Goal: Task Accomplishment & Management: Complete application form

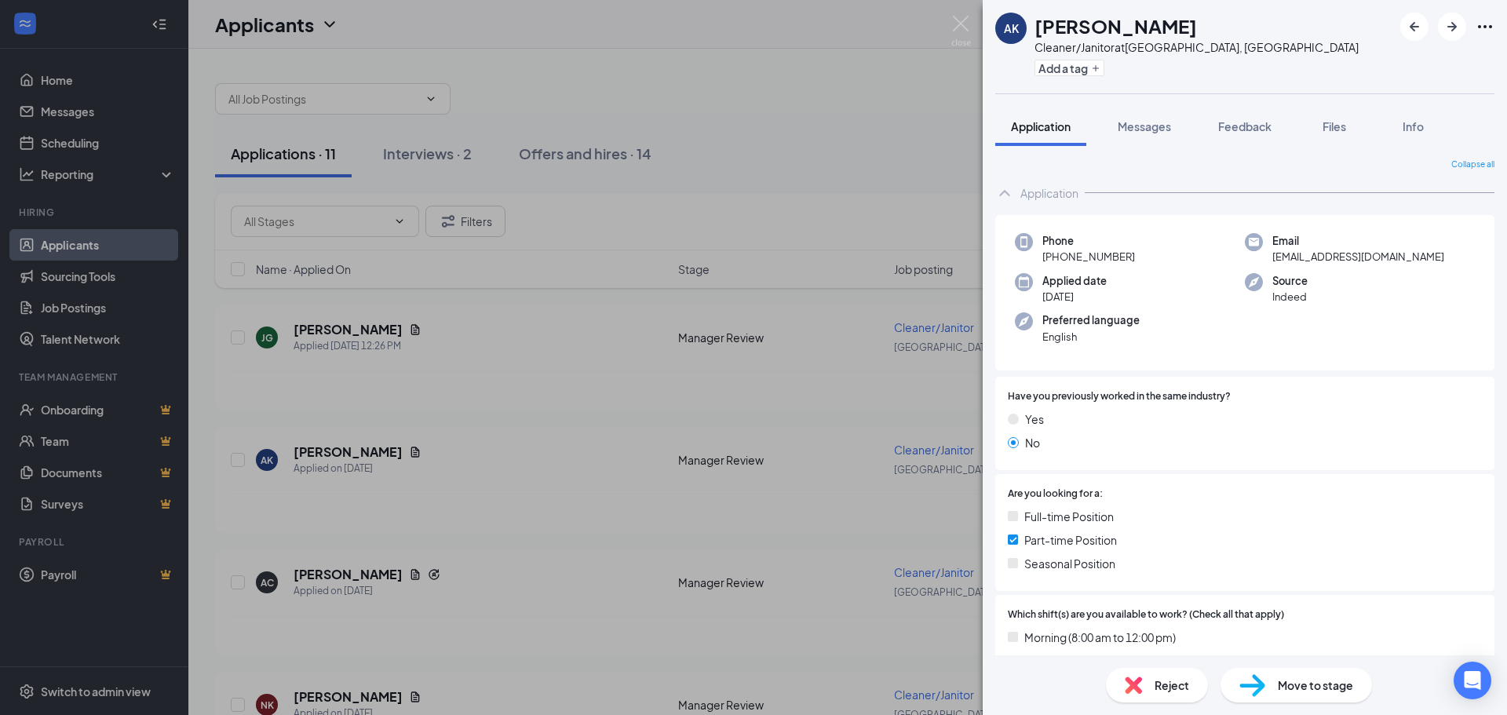
scroll to position [393, 0]
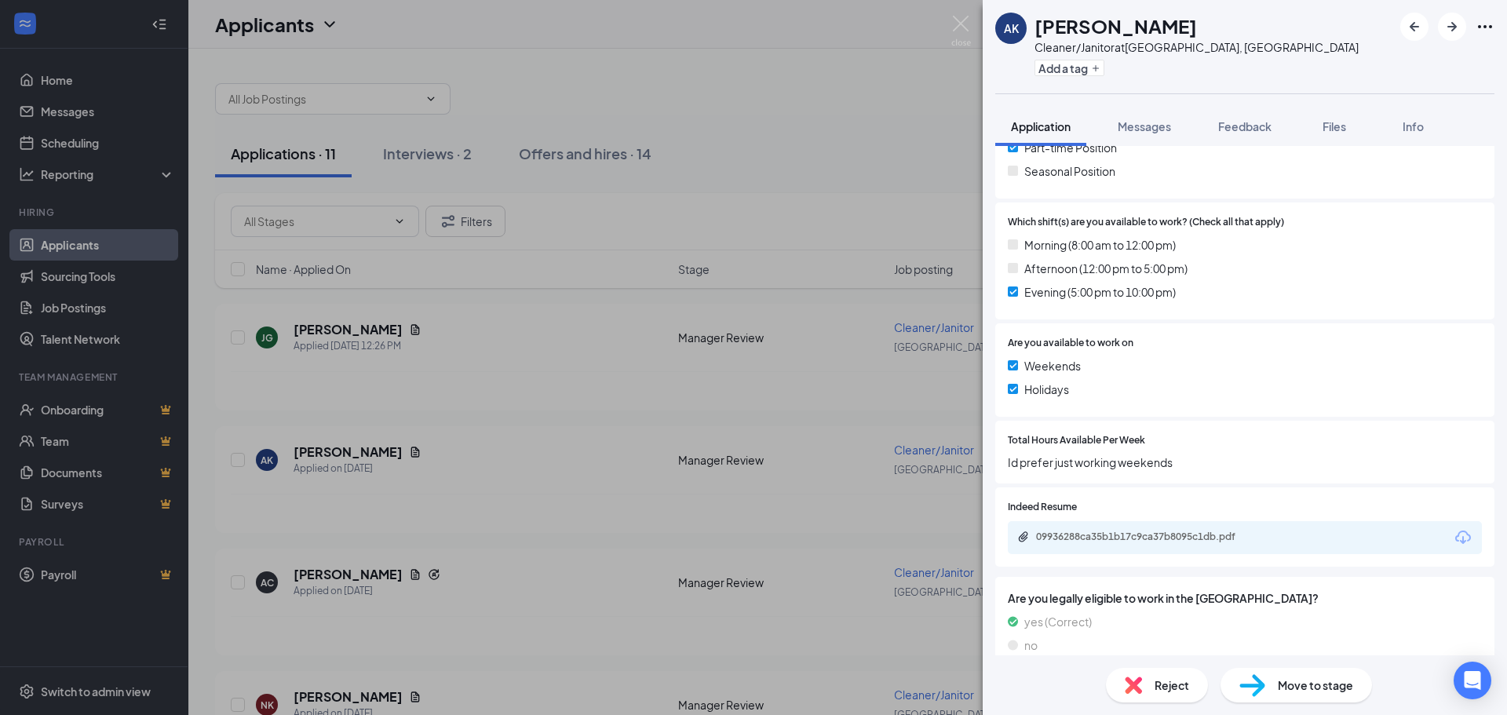
click at [349, 330] on div "AK [PERSON_NAME] Cleaner/Janitor at [GEOGRAPHIC_DATA], [GEOGRAPHIC_DATA] Add a …" at bounding box center [753, 357] width 1507 height 715
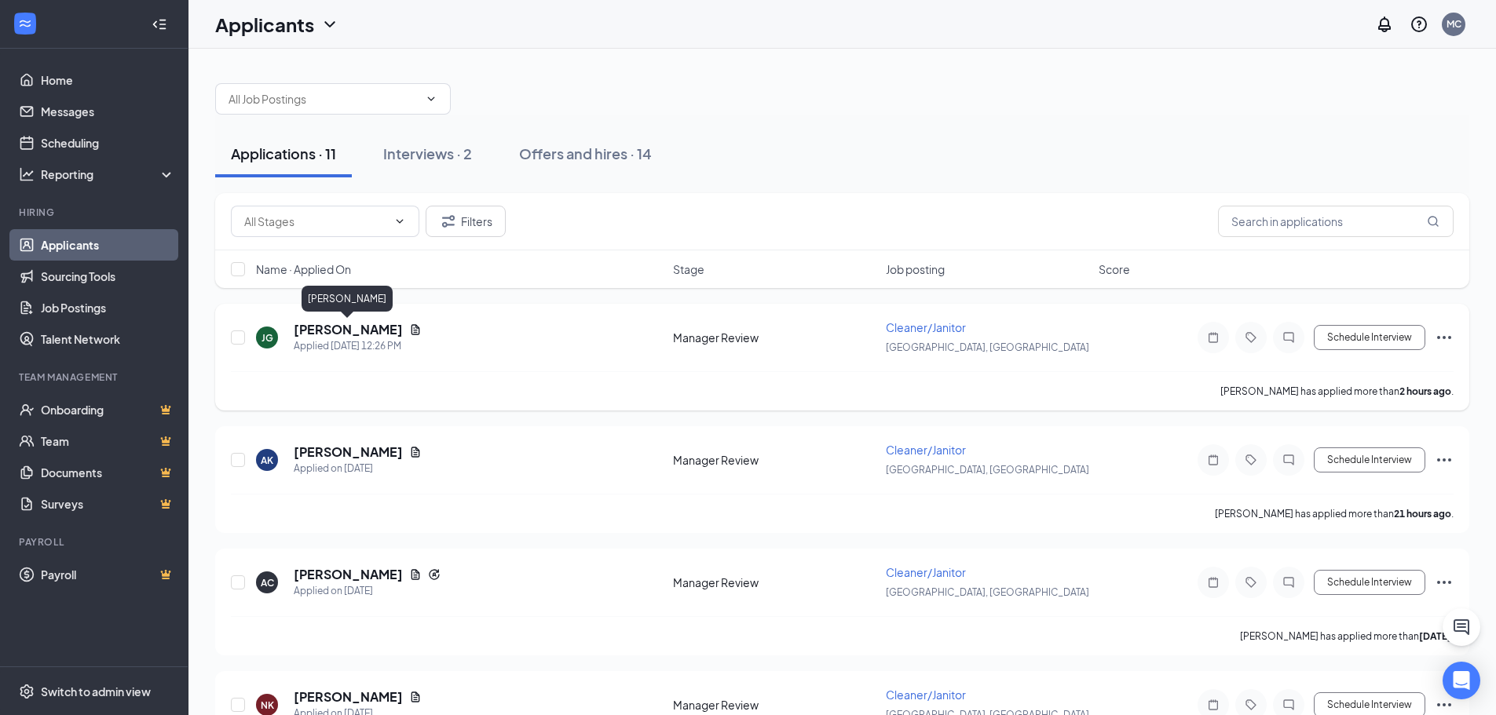
click at [358, 328] on h5 "[PERSON_NAME]" at bounding box center [348, 329] width 109 height 17
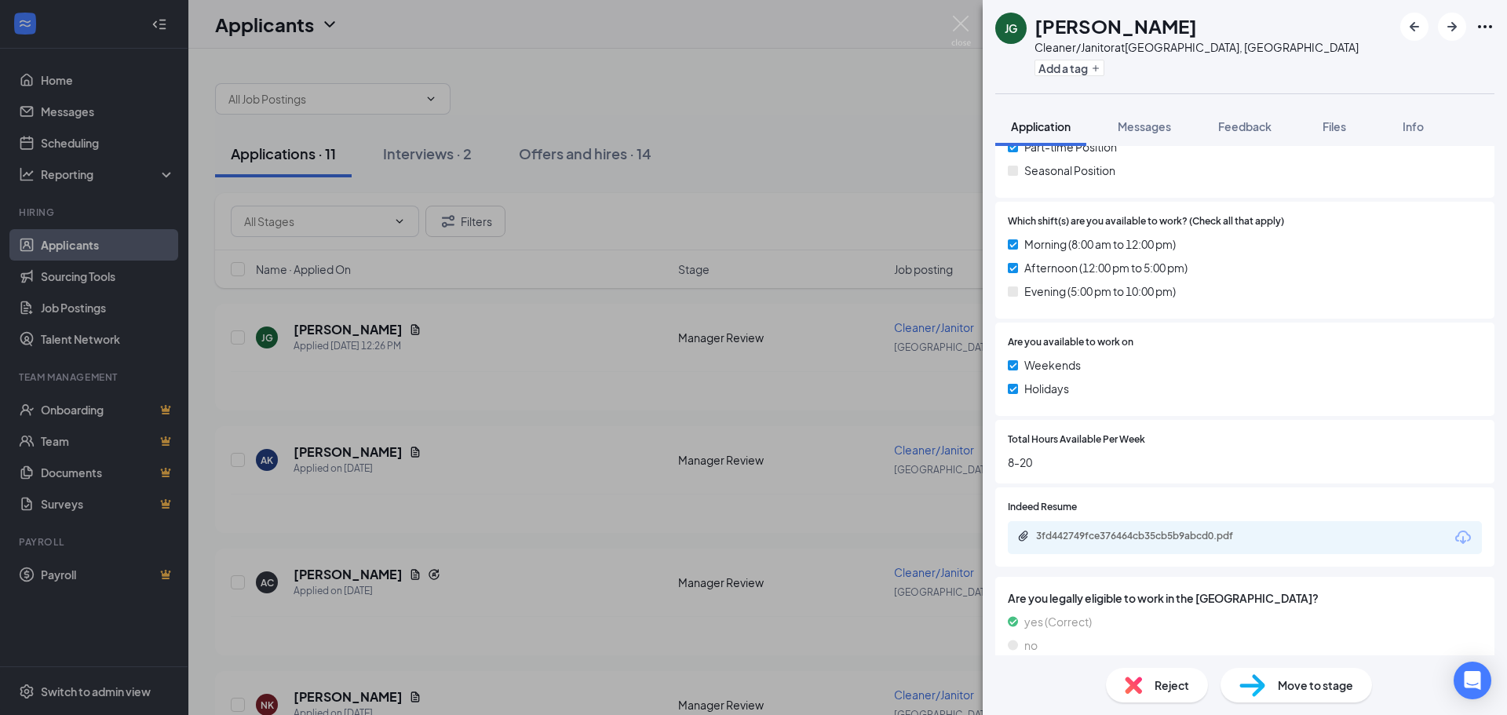
scroll to position [414, 0]
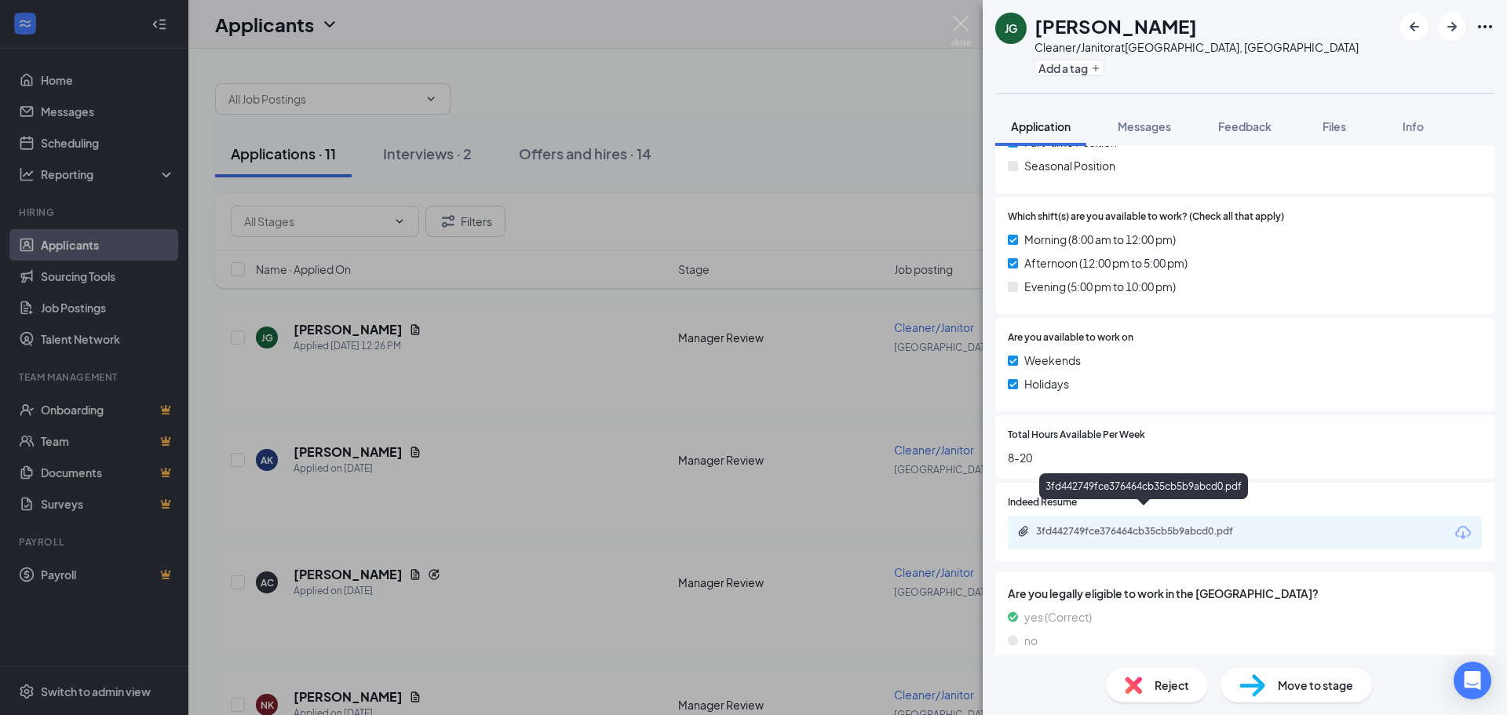
click at [1134, 525] on div "3fd442749fce376464cb35cb5b9abcd0.pdf" at bounding box center [1146, 531] width 220 height 13
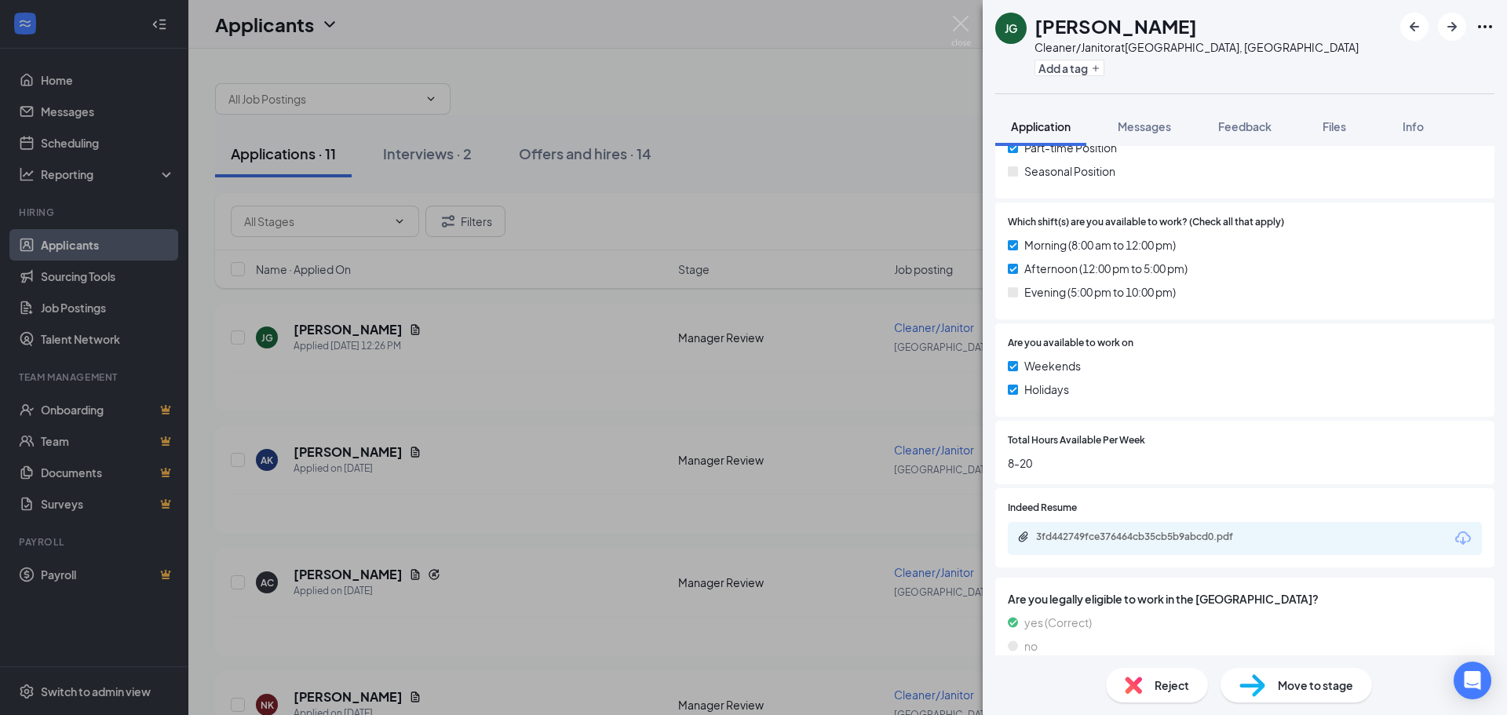
click at [335, 449] on div "[PERSON_NAME] [PERSON_NAME] Cleaner/Janitor at [GEOGRAPHIC_DATA], [GEOGRAPHIC_D…" at bounding box center [753, 357] width 1507 height 715
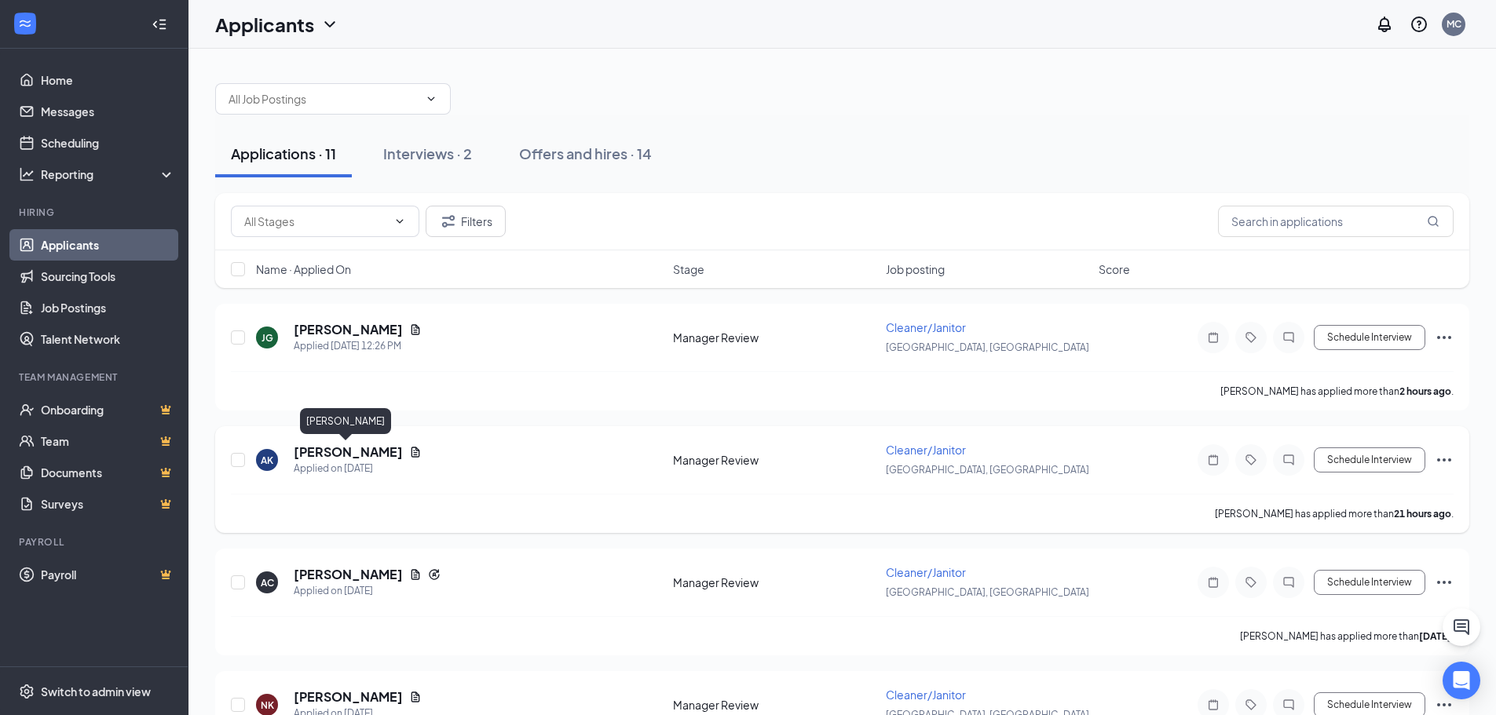
click at [330, 455] on h5 "[PERSON_NAME]" at bounding box center [348, 452] width 109 height 17
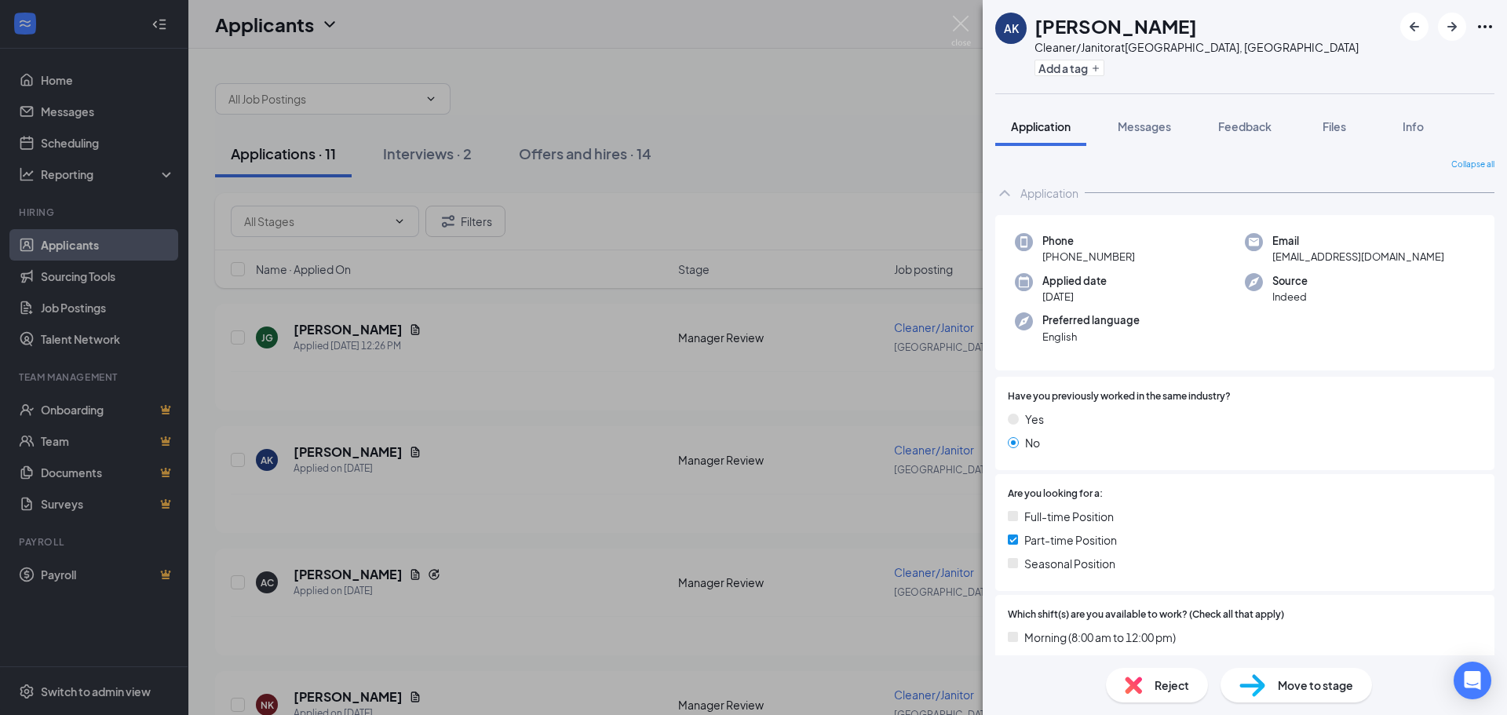
click at [448, 451] on div "AK [PERSON_NAME] Cleaner/Janitor at [GEOGRAPHIC_DATA], [GEOGRAPHIC_DATA] Add a …" at bounding box center [753, 357] width 1507 height 715
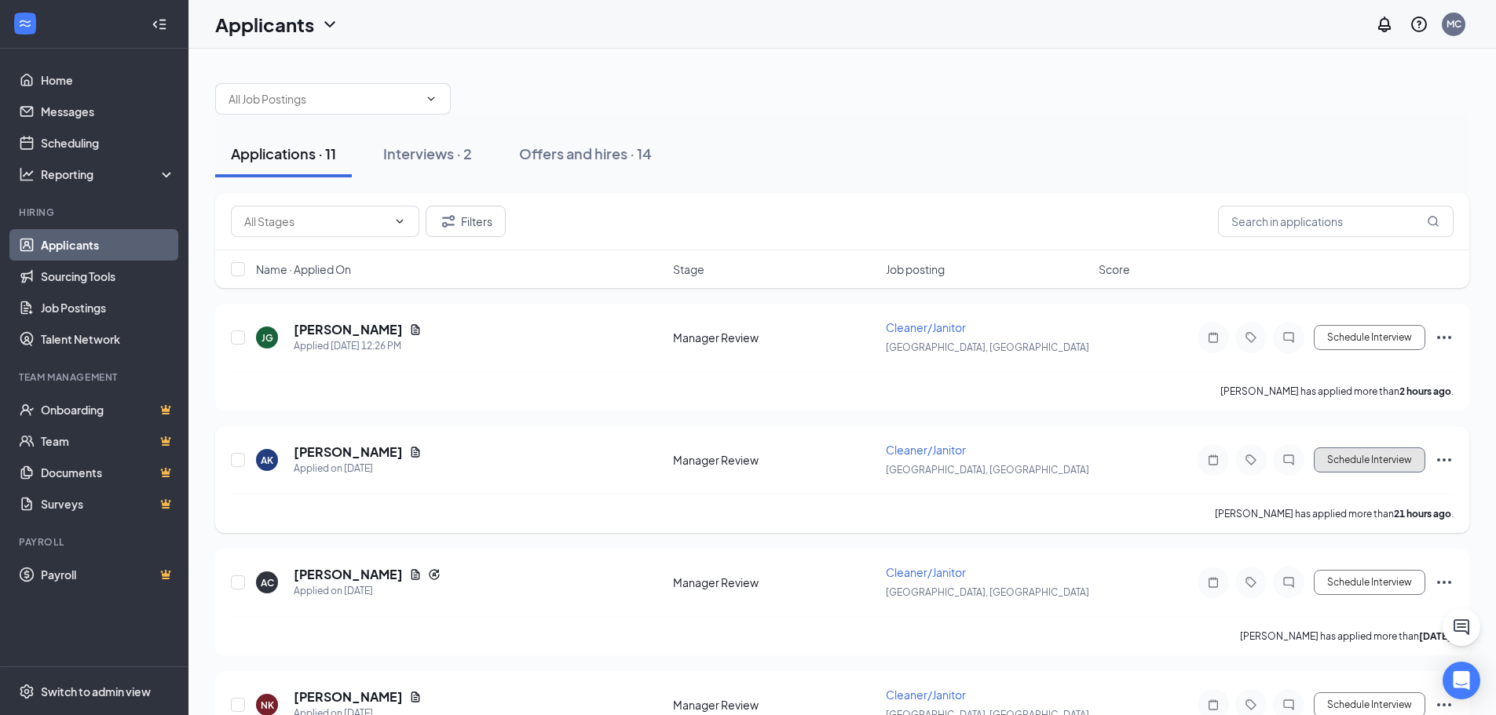
click at [1368, 460] on button "Schedule Interview" at bounding box center [1368, 460] width 111 height 25
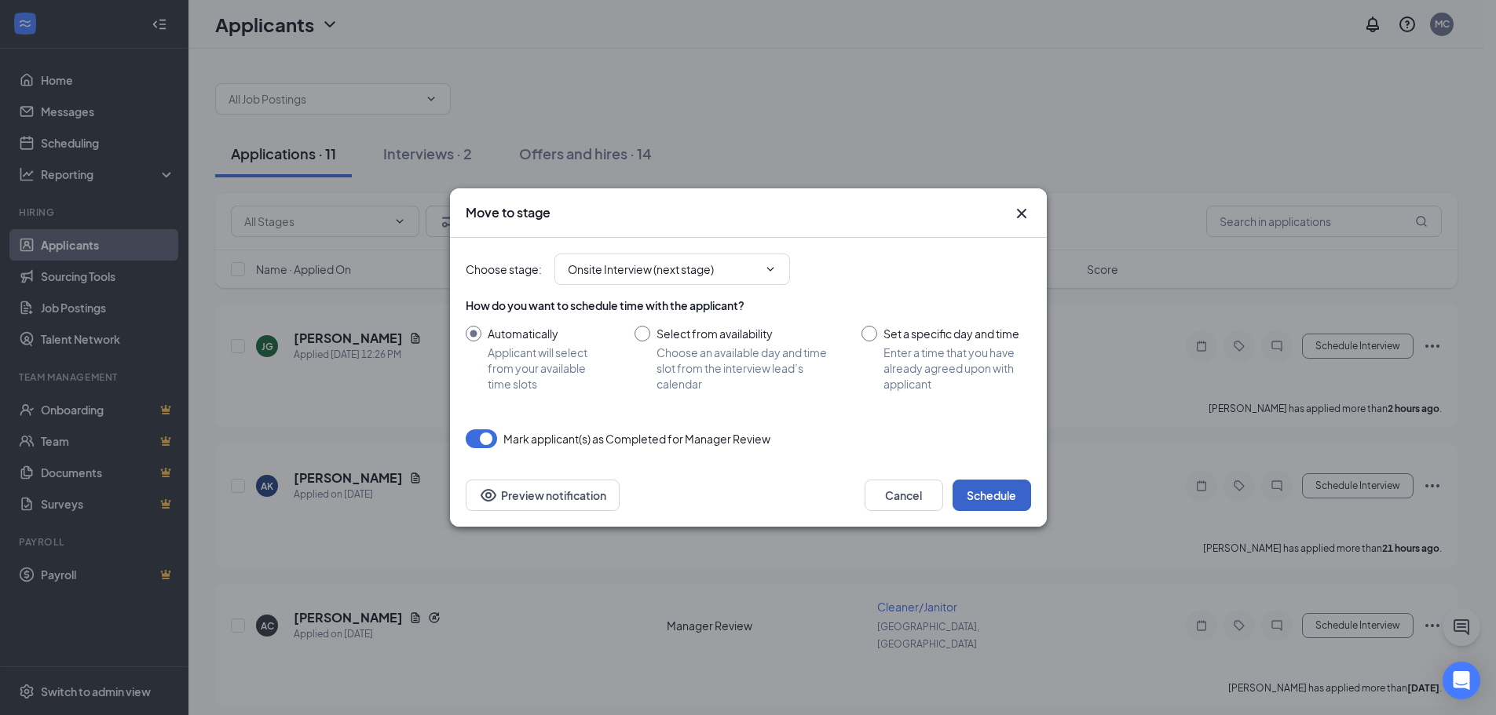
click at [981, 501] on button "Schedule" at bounding box center [991, 495] width 79 height 31
